Goal: Task Accomplishment & Management: Manage account settings

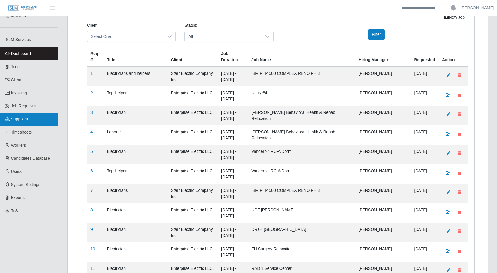
scroll to position [102, 0]
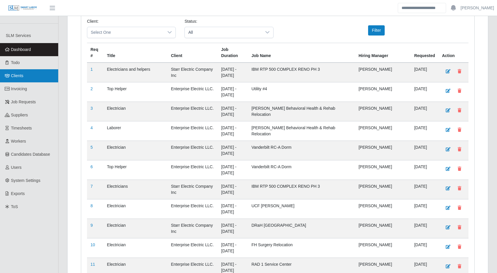
click at [33, 74] on link "Clients" at bounding box center [29, 75] width 58 height 13
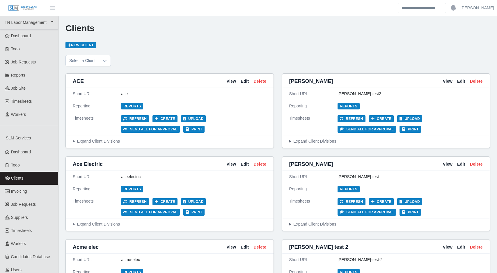
scroll to position [787, 0]
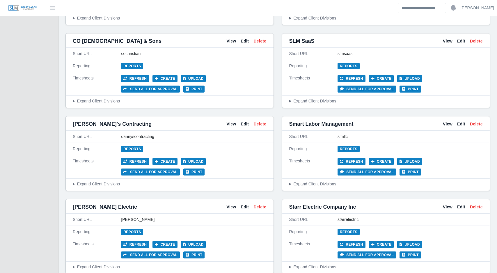
click at [366, 136] on div "slmllc" at bounding box center [410, 137] width 145 height 6
click at [346, 137] on div "slmllc" at bounding box center [410, 137] width 145 height 6
copy div "slmllc"
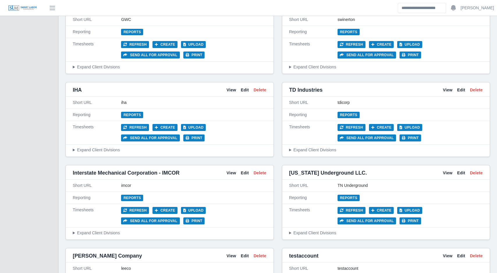
scroll to position [1392, 0]
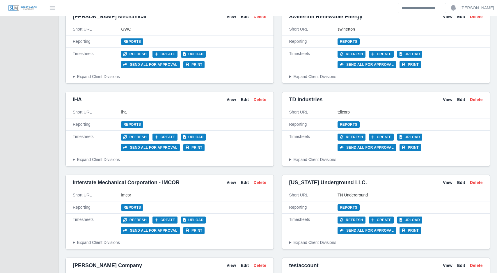
click at [283, 109] on div "Short URL tdicorp" at bounding box center [386, 112] width 208 height 12
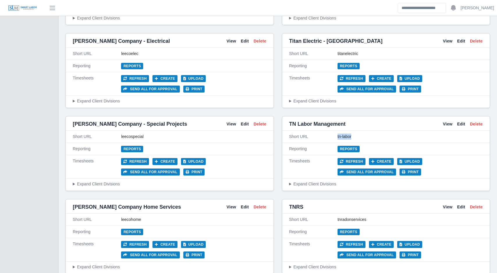
drag, startPoint x: 367, startPoint y: 141, endPoint x: 337, endPoint y: 136, distance: 30.0
click at [337, 136] on div "Short URL tn-labor" at bounding box center [386, 137] width 208 height 12
copy div "tn-labor"
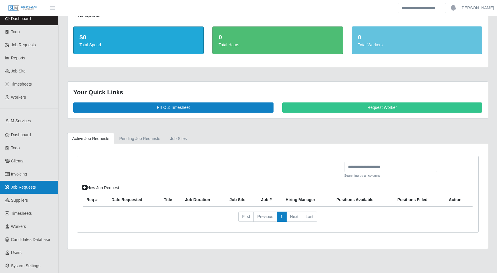
scroll to position [22, 0]
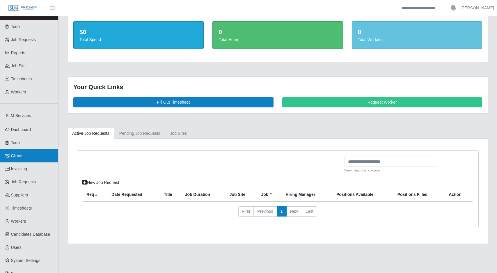
click at [22, 153] on span "Clients" at bounding box center [17, 155] width 13 height 5
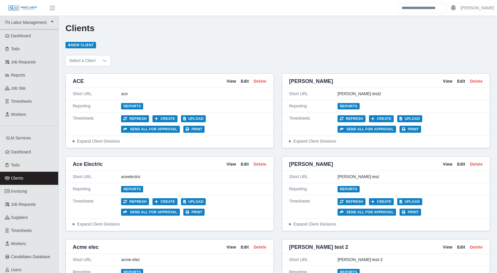
scroll to position [1699, 0]
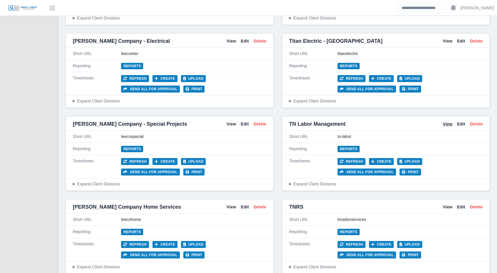
click at [449, 122] on link "View" at bounding box center [448, 124] width 10 height 6
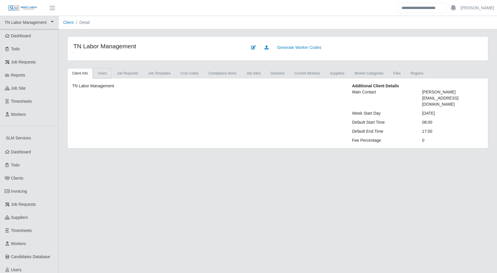
click at [99, 74] on link "Users" at bounding box center [102, 73] width 19 height 10
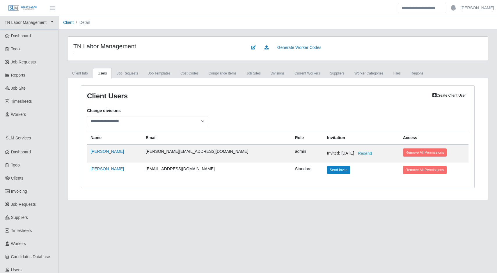
click at [439, 96] on link "Create Client User" at bounding box center [449, 95] width 39 height 8
select select
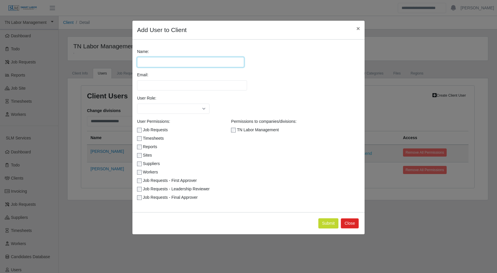
click at [165, 63] on input "Name:" at bounding box center [190, 62] width 107 height 10
type input "**********"
click at [358, 26] on span "×" at bounding box center [358, 28] width 3 height 7
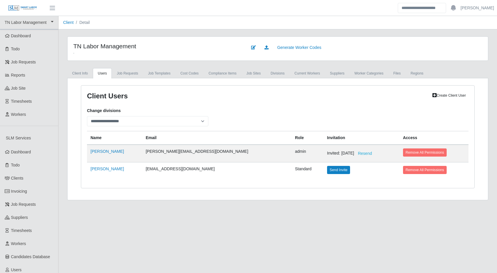
click at [148, 170] on td "abakera@yahoo.com" at bounding box center [216, 169] width 149 height 15
drag, startPoint x: 179, startPoint y: 172, endPoint x: 135, endPoint y: 171, distance: 44.5
click at [135, 171] on tr "Aaron abakera@yahoo.com Standard Send Invite Remove All Permissions" at bounding box center [278, 169] width 382 height 15
copy tr "abakera@yahoo.com"
